Goal: Information Seeking & Learning: Learn about a topic

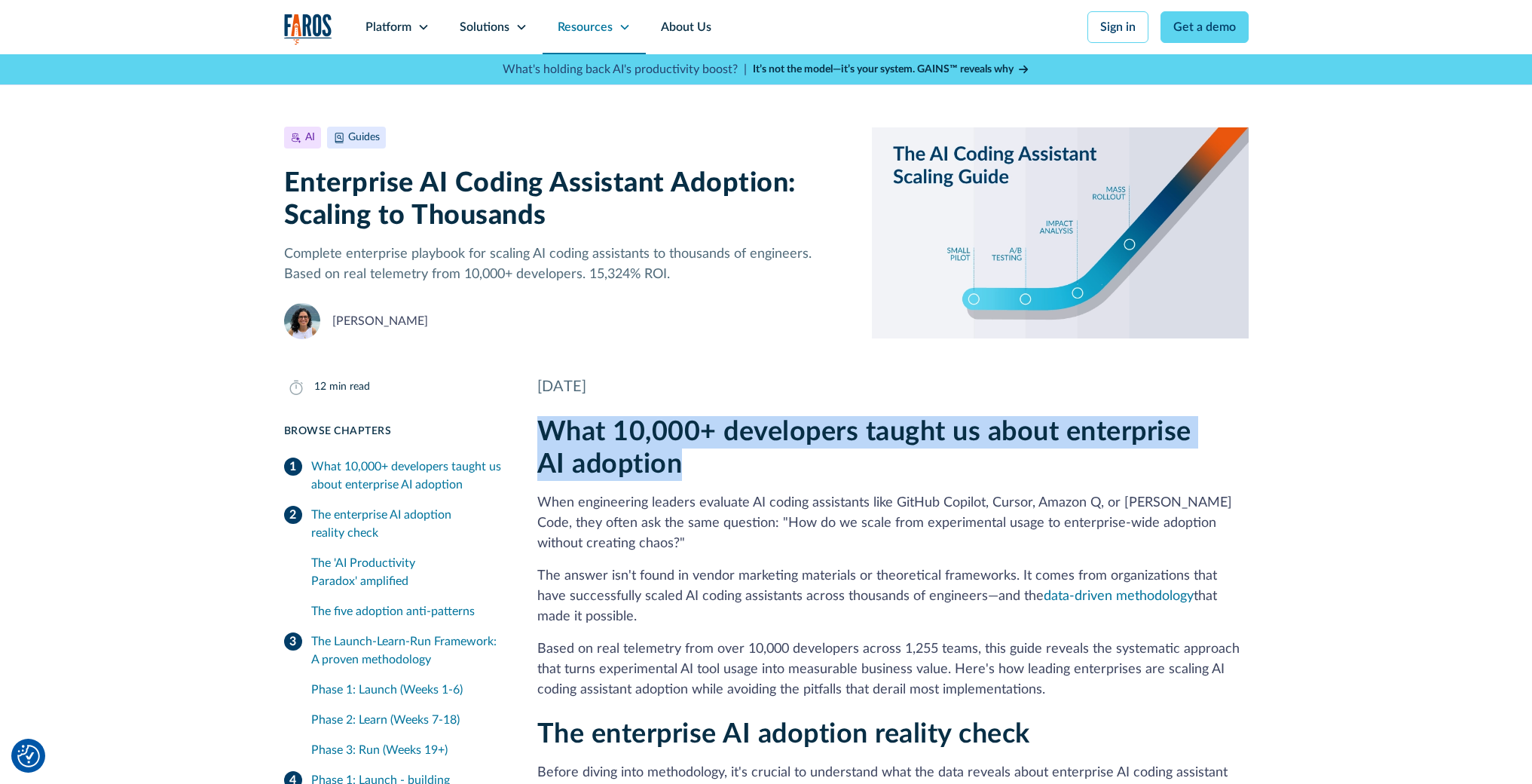
click at [601, 20] on div "Resources" at bounding box center [585, 26] width 55 height 18
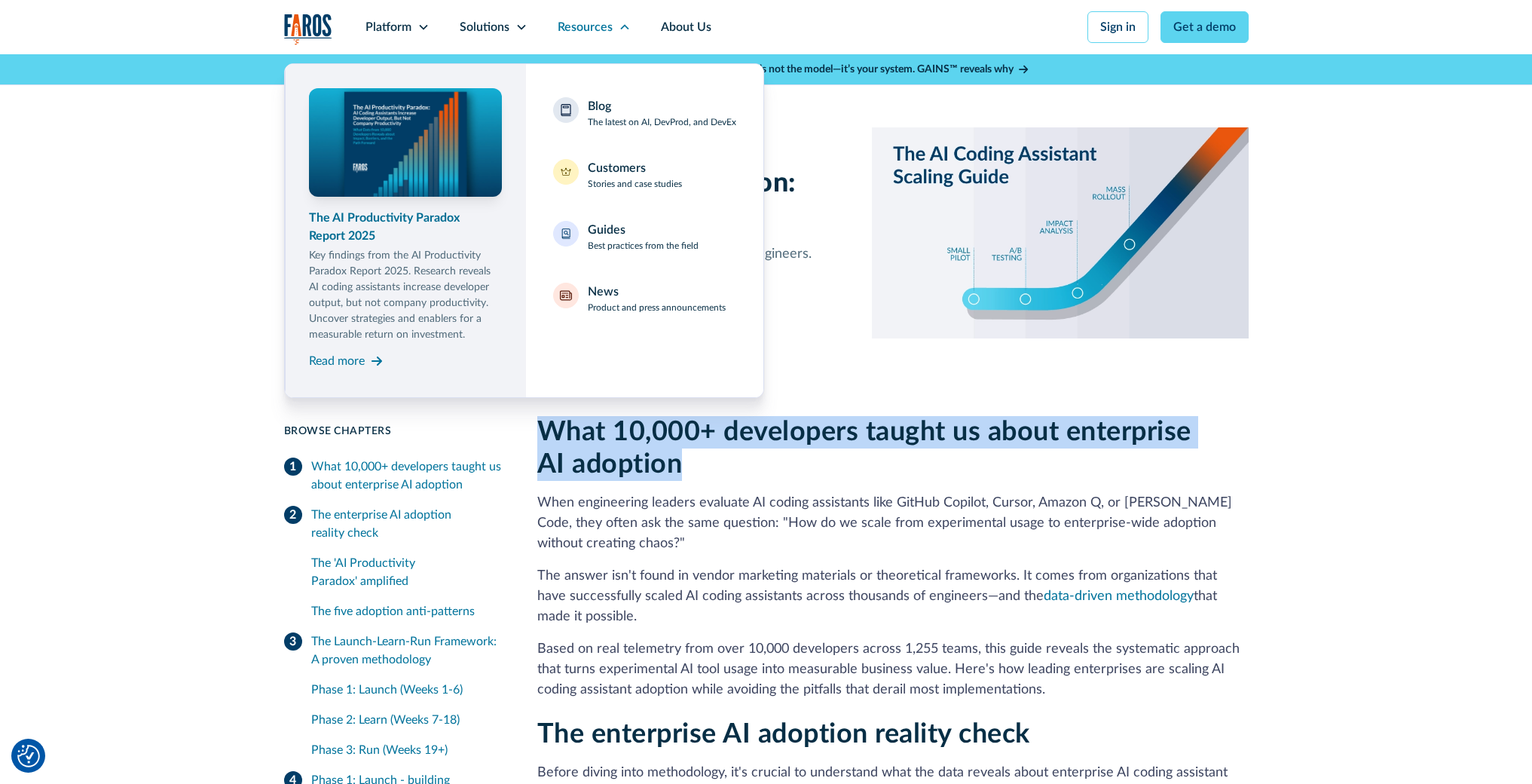
click at [379, 234] on div "The AI Productivity Paradox Report 2025" at bounding box center [405, 226] width 193 height 37
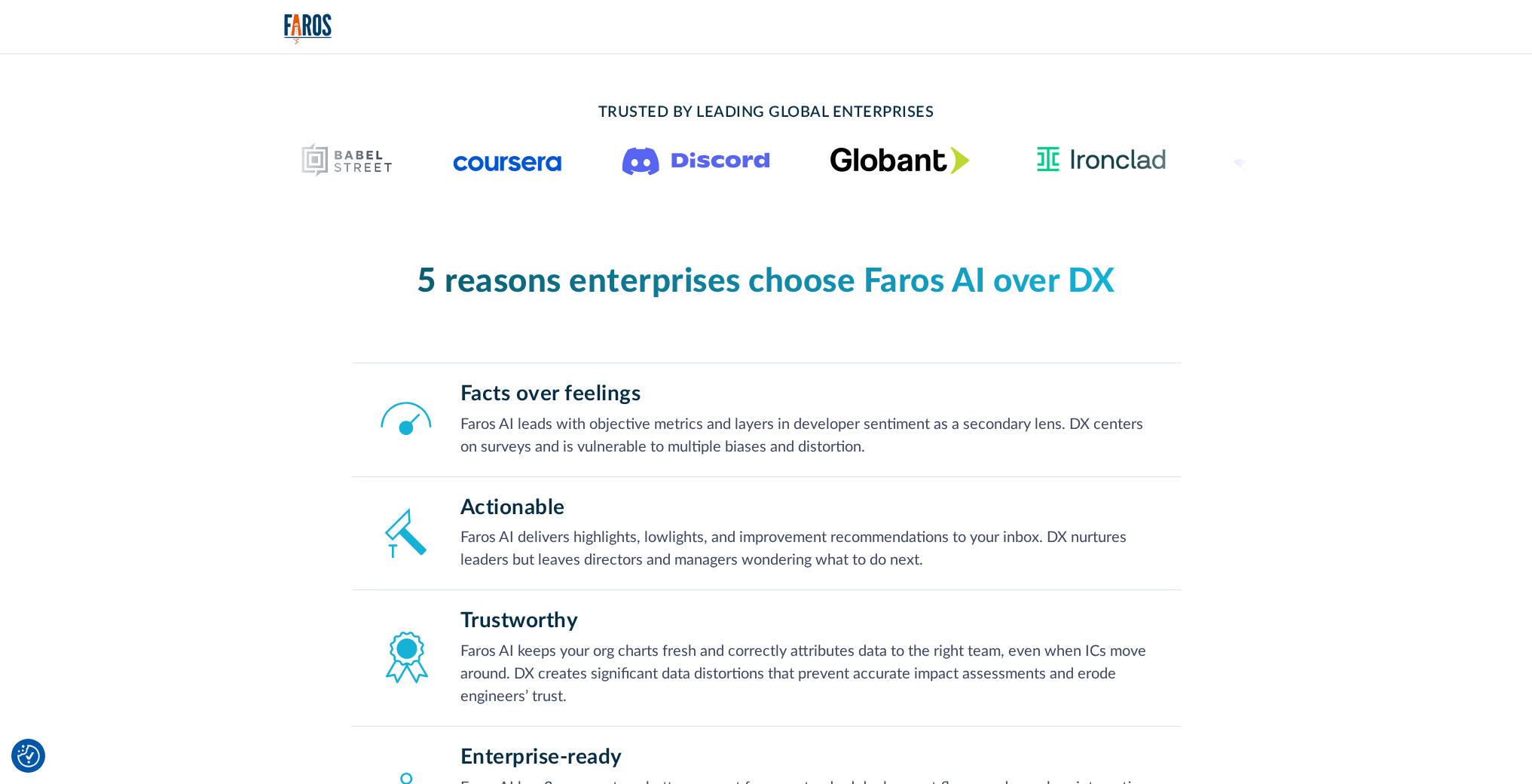
scroll to position [361, 0]
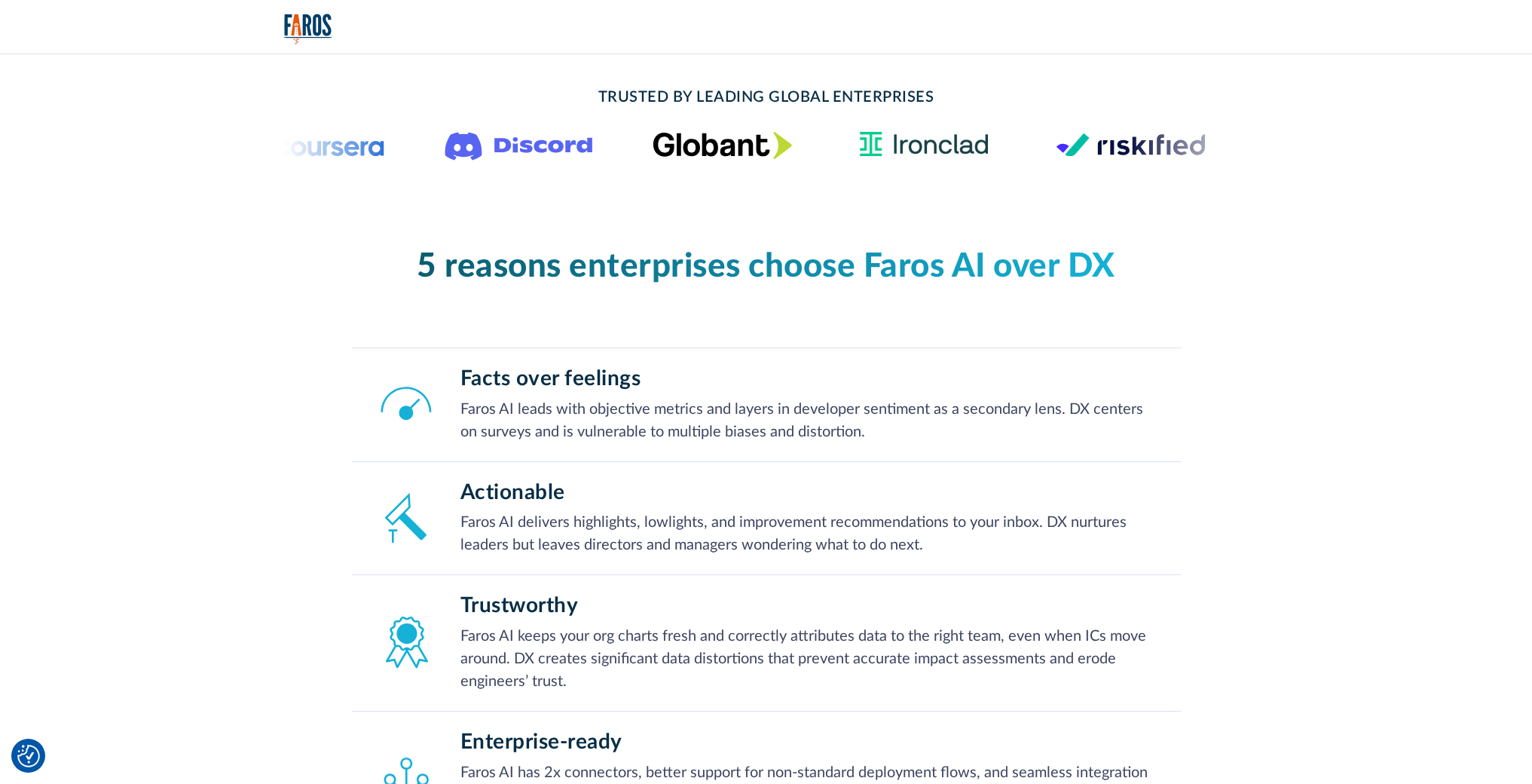
drag, startPoint x: 815, startPoint y: 435, endPoint x: 1066, endPoint y: 410, distance: 252.2
click at [1066, 410] on p "Faros AI leads with objective metrics and layers in developer sentiment as a se…" at bounding box center [809, 421] width 697 height 45
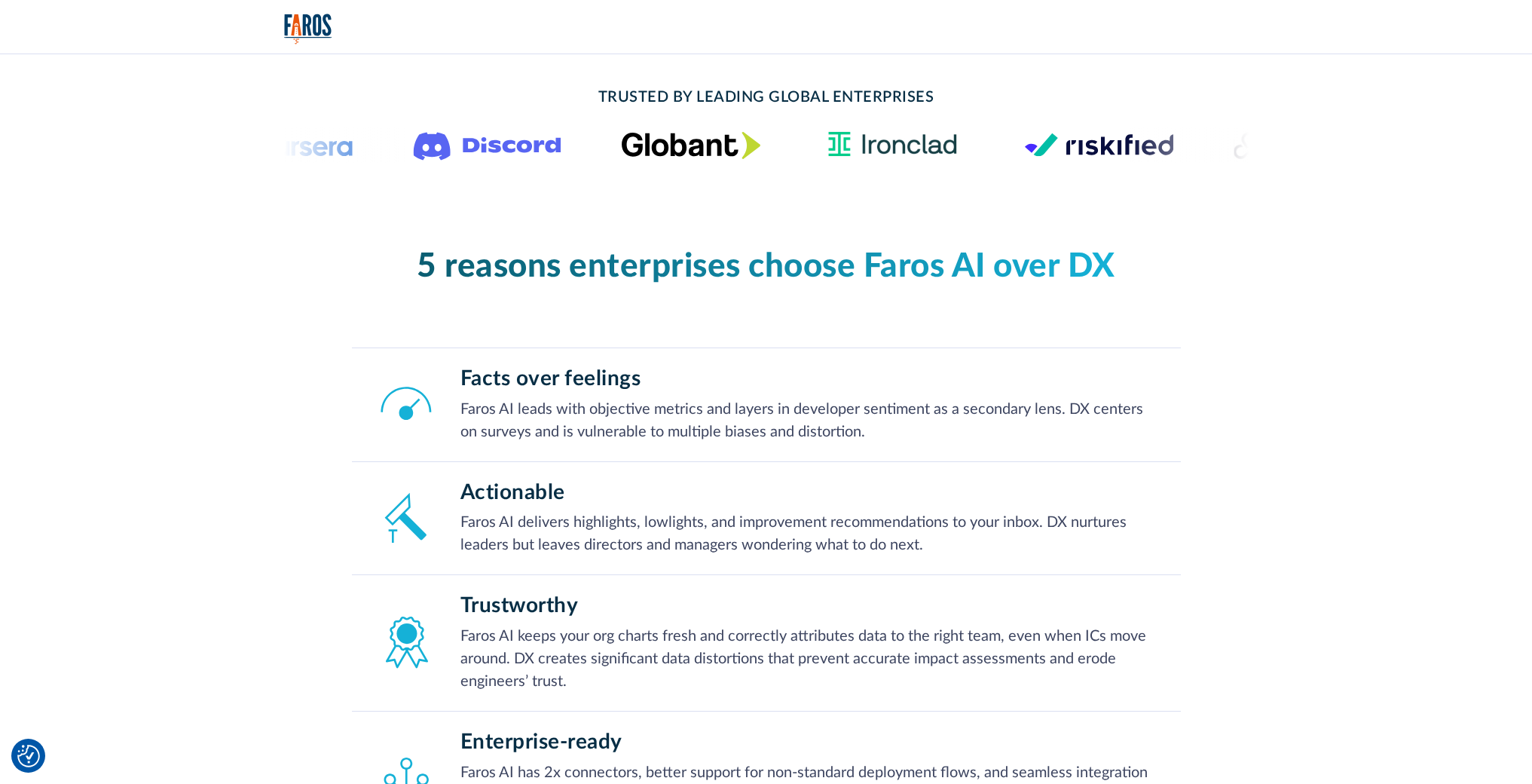
copy p "DX centers on surveys and is vulnerable to multiple biases and distortion."
